Goal: Information Seeking & Learning: Learn about a topic

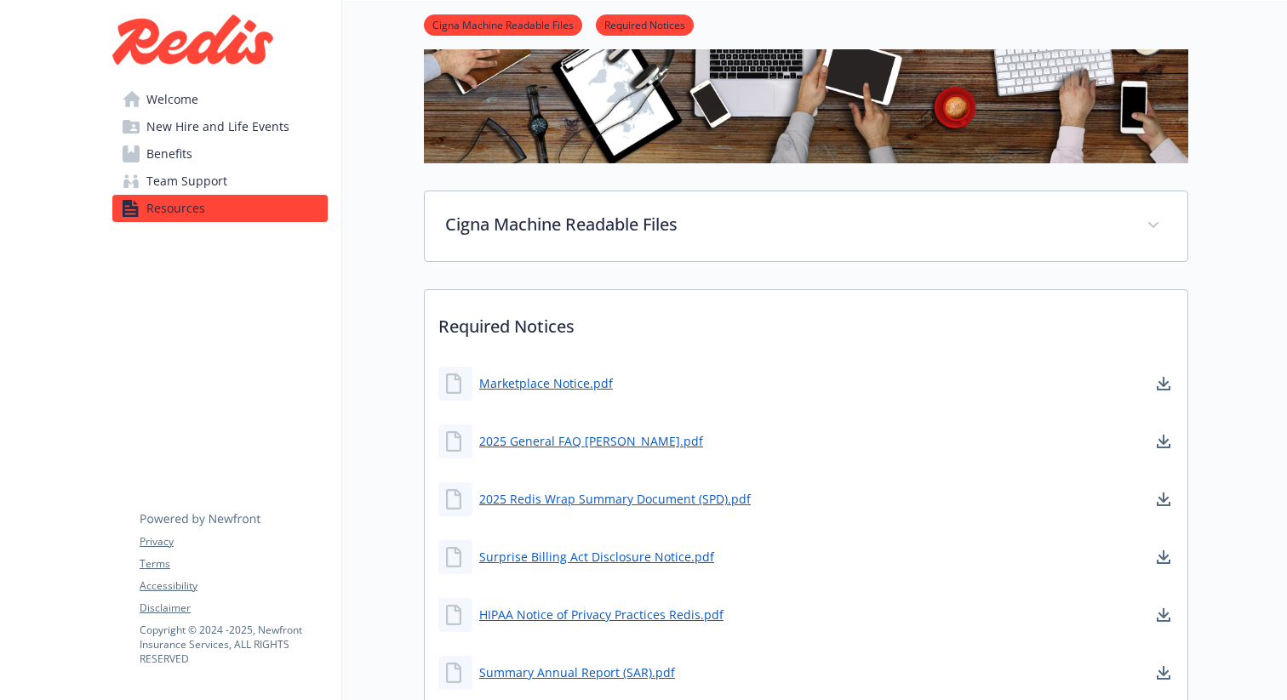
scroll to position [298, 0]
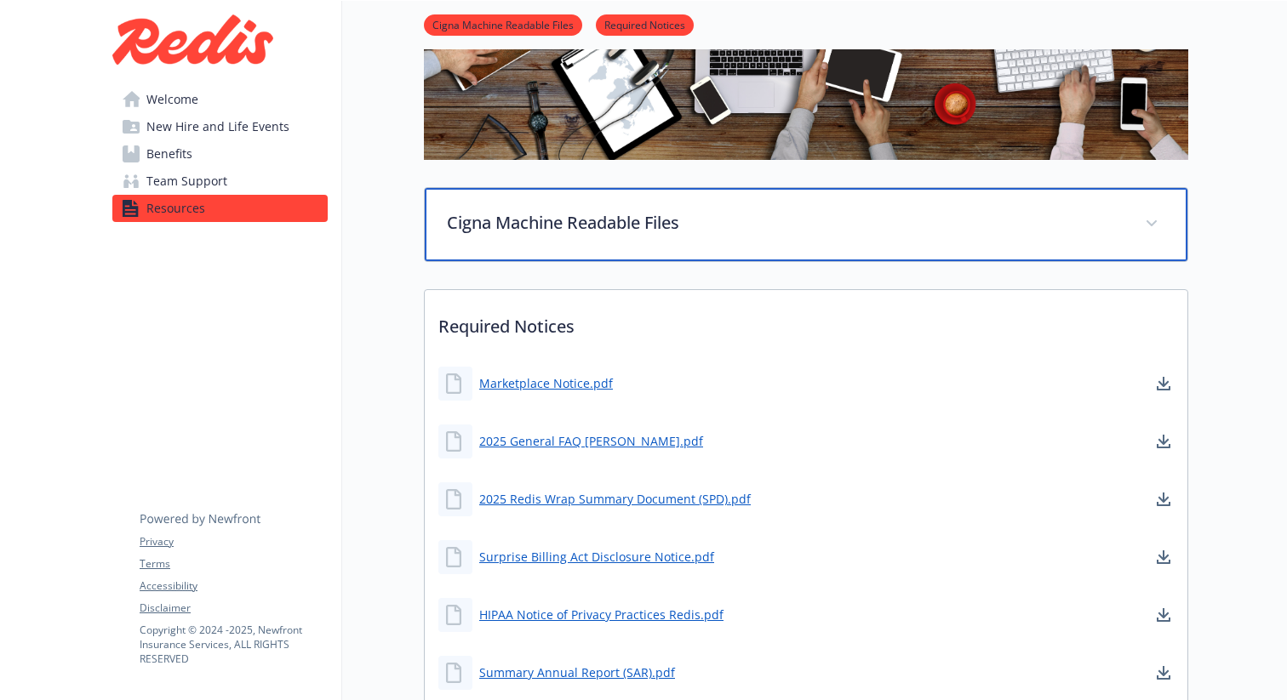
click at [687, 222] on p "Cigna Machine Readable Files" at bounding box center [785, 223] width 677 height 26
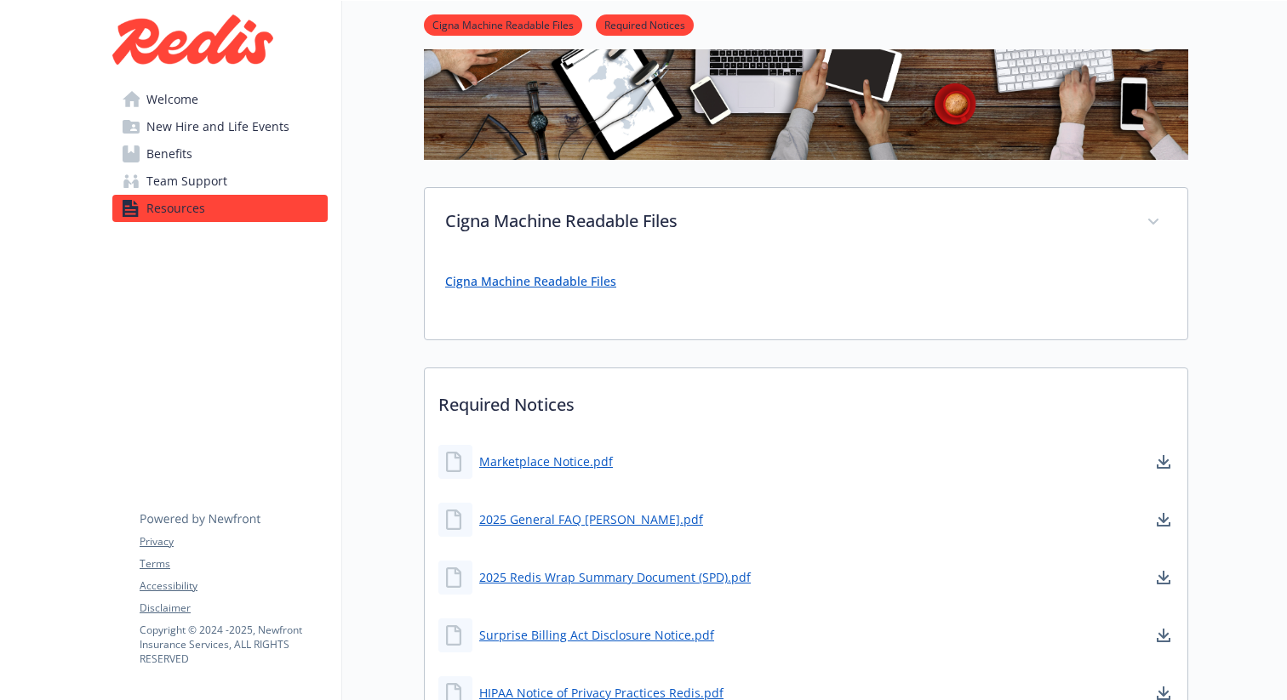
click at [557, 294] on div "Cigna Machine Readable Files" at bounding box center [806, 288] width 722 height 61
click at [560, 289] on link "Cigna Machine Readable Files" at bounding box center [530, 281] width 171 height 16
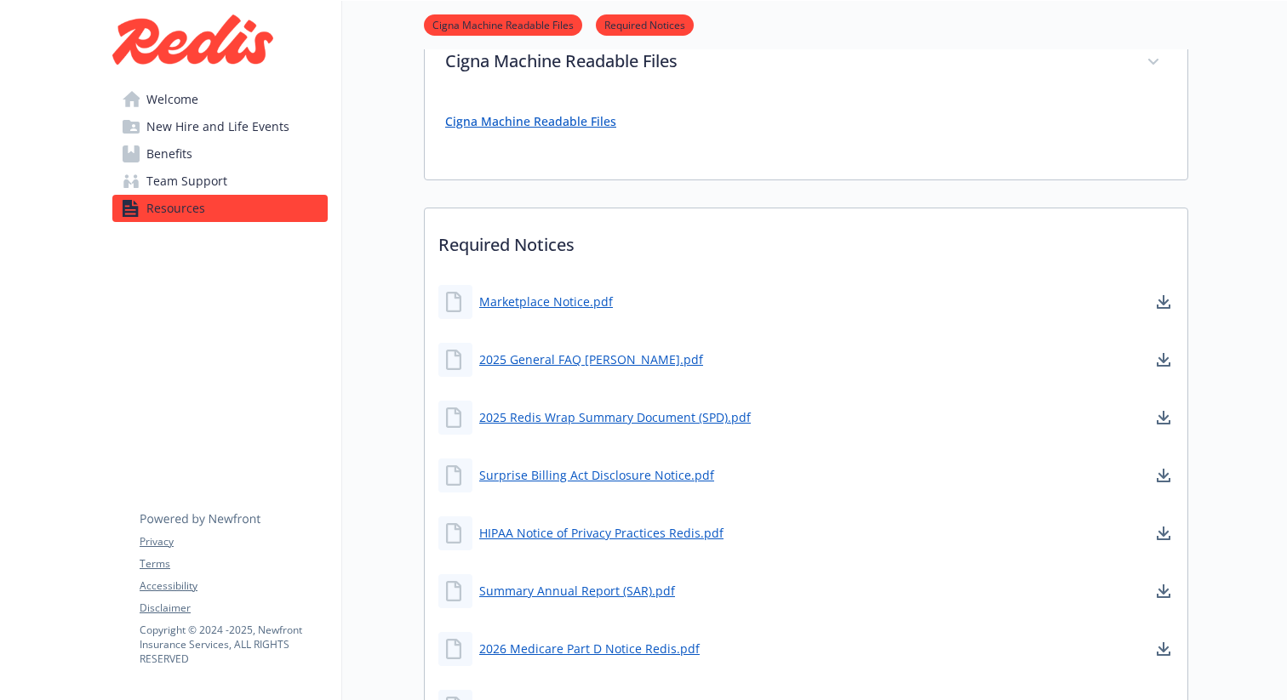
scroll to position [626, 0]
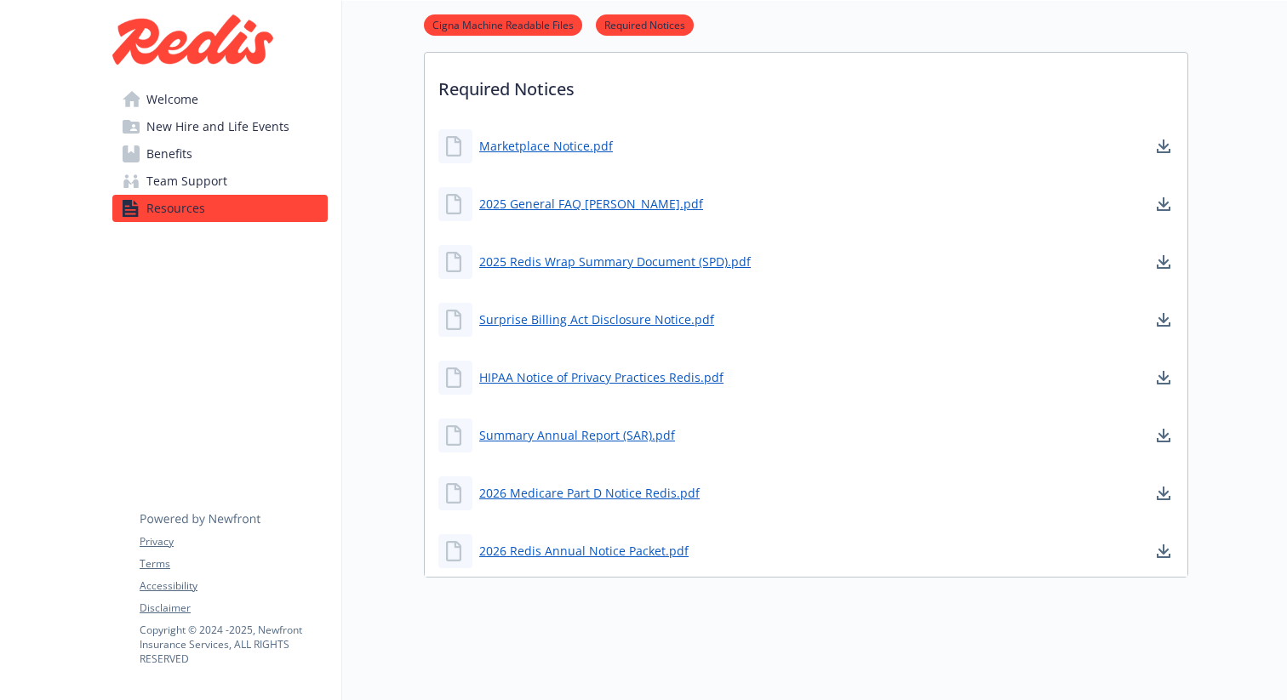
click at [189, 153] on span "Benefits" at bounding box center [169, 153] width 46 height 27
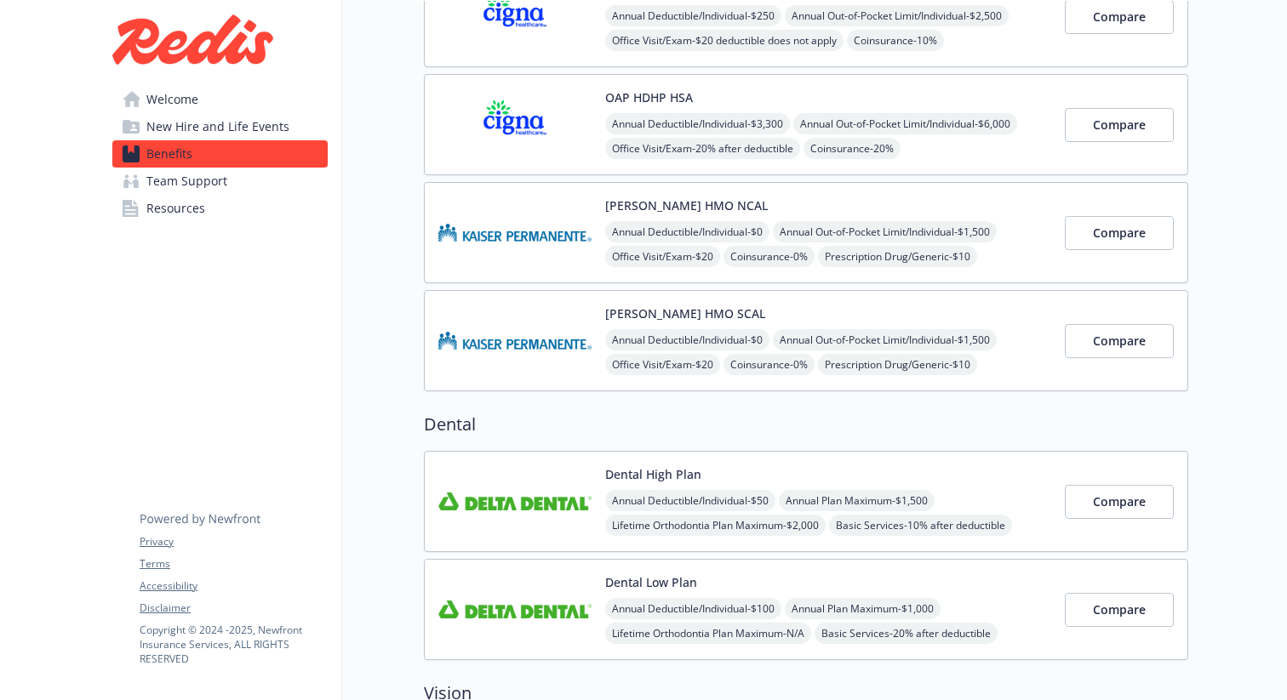
scroll to position [522, 0]
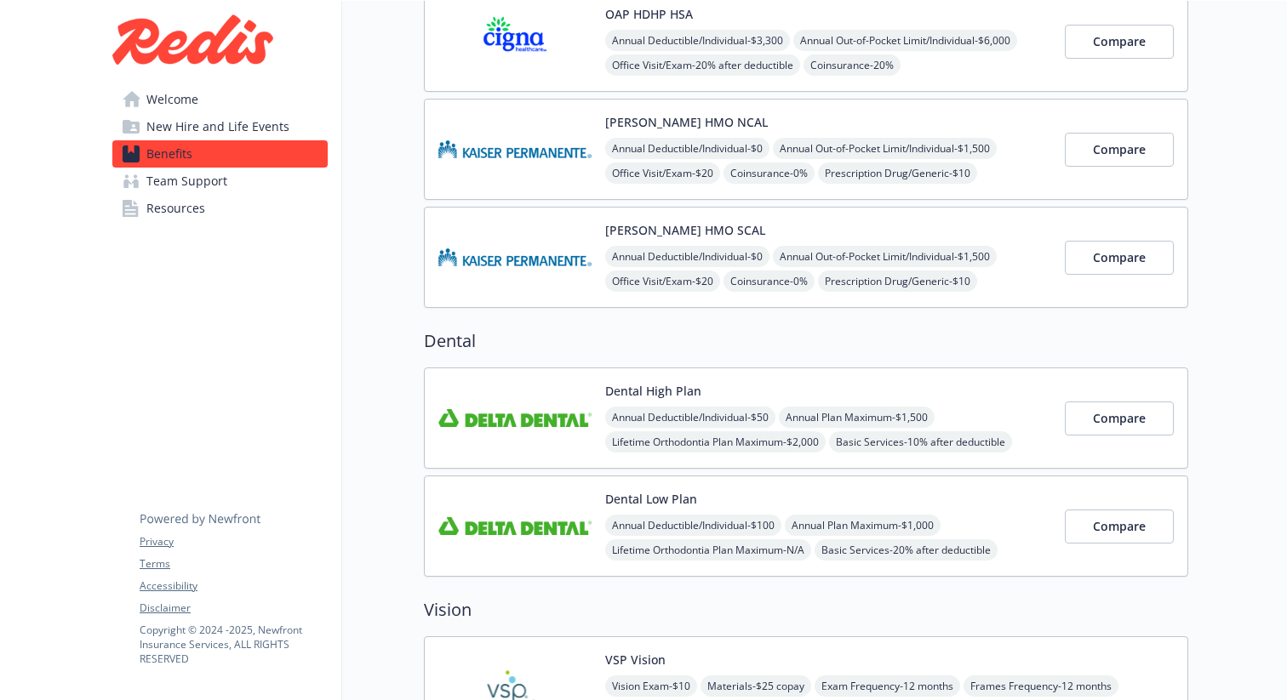
click at [228, 131] on span "New Hire and Life Events" at bounding box center [217, 126] width 143 height 27
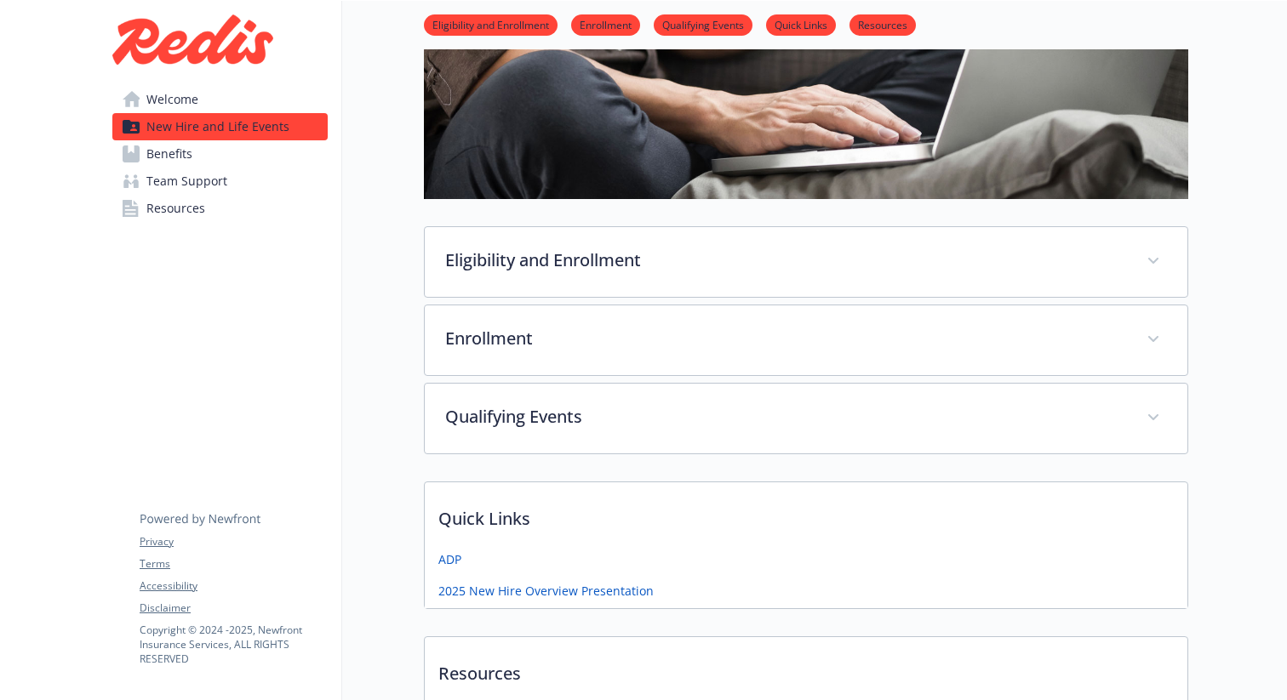
scroll to position [522, 0]
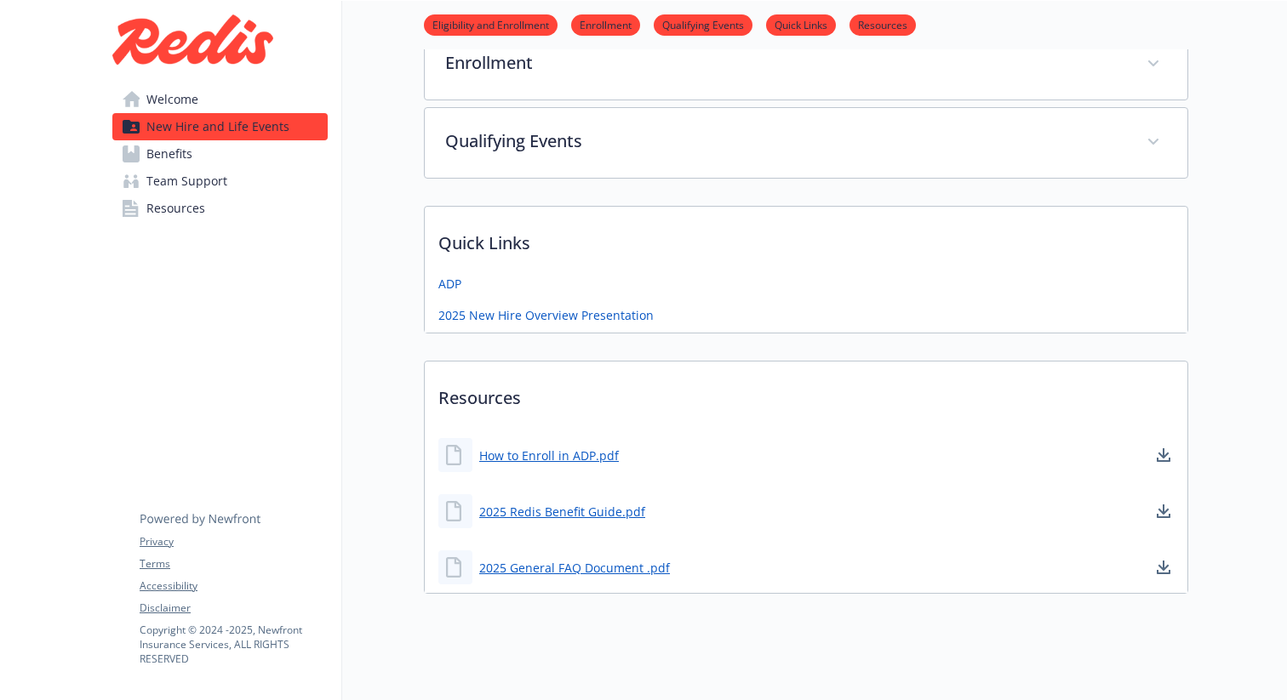
click at [212, 158] on link "Benefits" at bounding box center [219, 153] width 215 height 27
